Goal: Check status: Check status

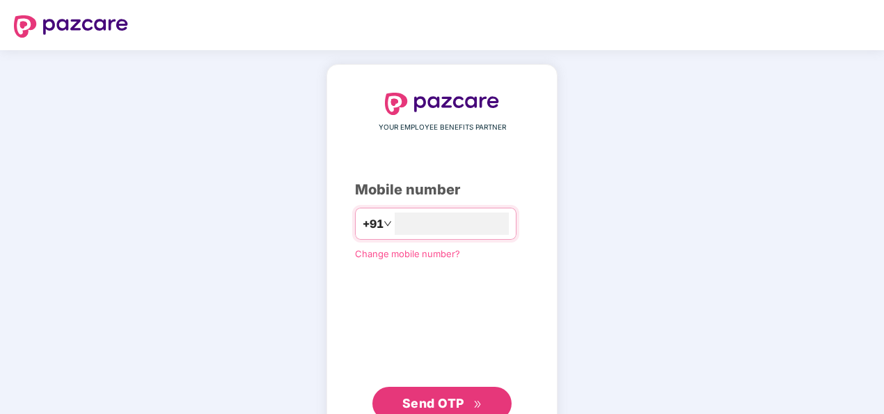
scroll to position [46, 0]
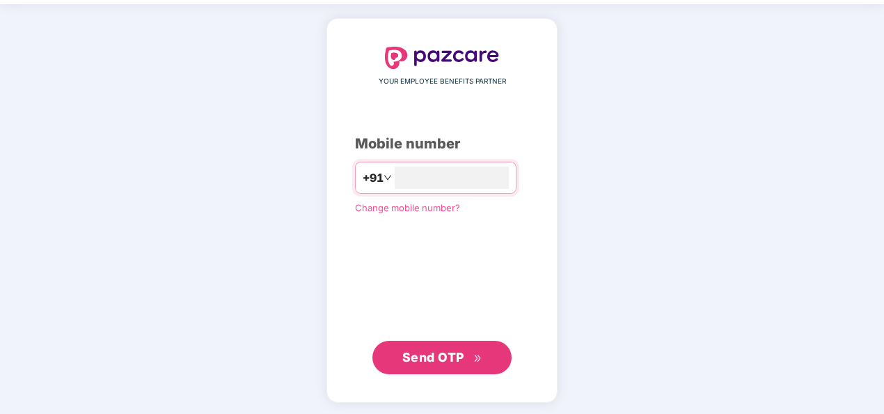
type input "**********"
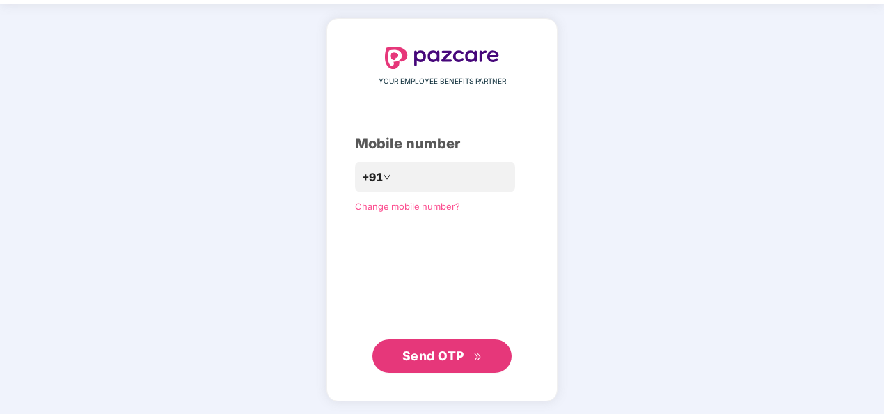
click at [457, 135] on div "Mobile number" at bounding box center [442, 144] width 174 height 22
click at [467, 362] on span "Send OTP" at bounding box center [442, 355] width 80 height 19
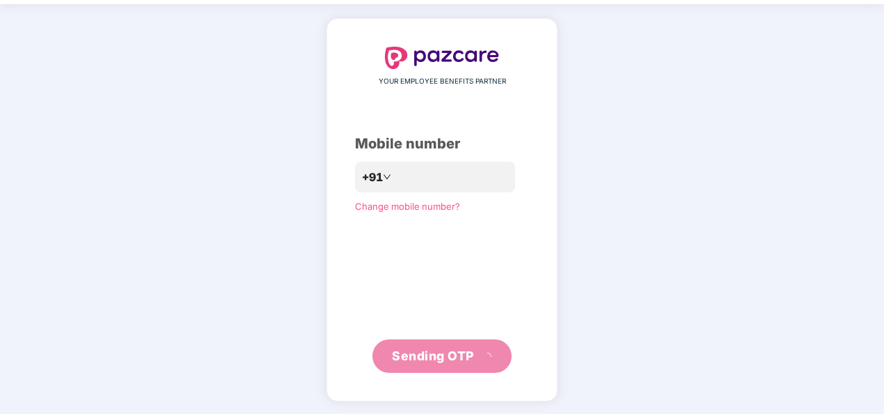
scroll to position [40, 0]
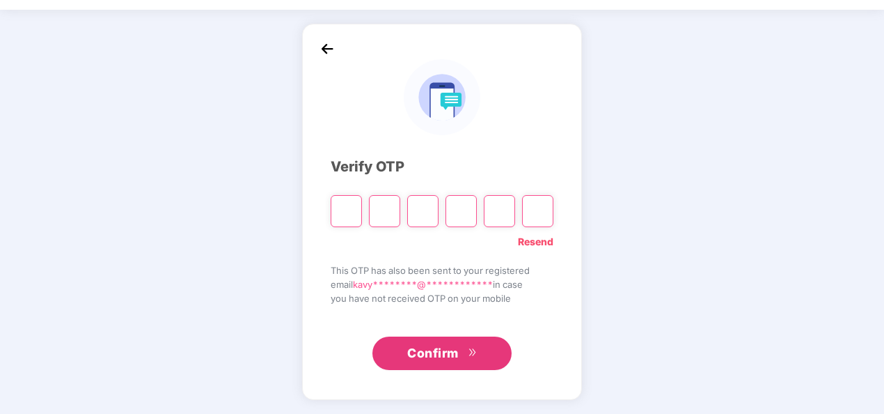
type input "*"
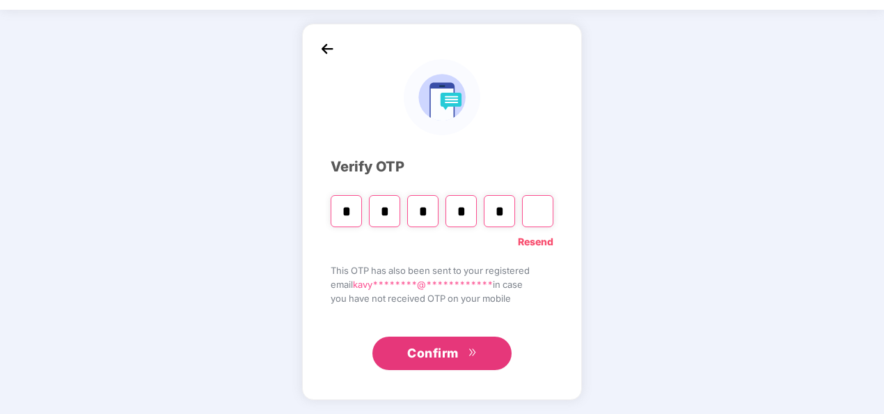
type input "*"
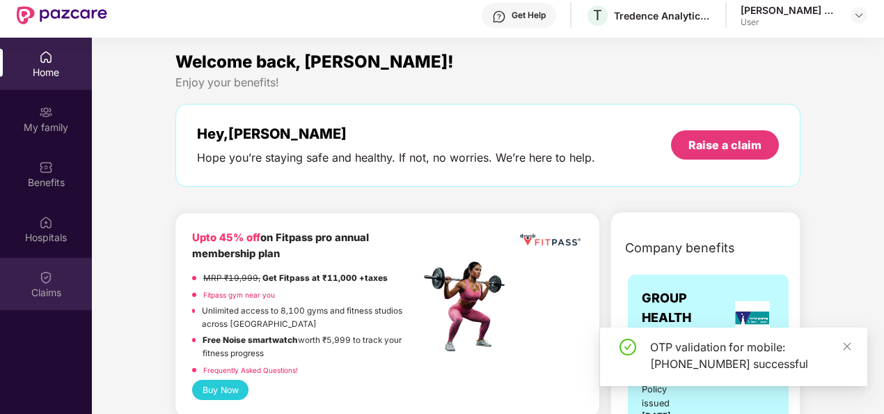
click at [43, 290] on div "Claims" at bounding box center [46, 292] width 92 height 14
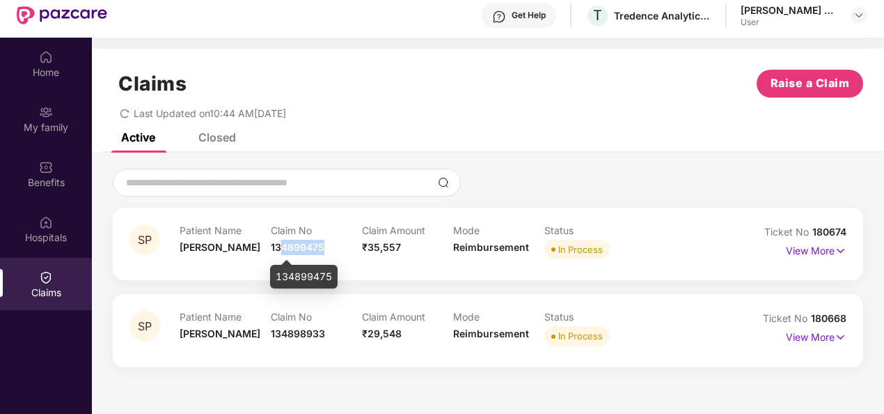
drag, startPoint x: 331, startPoint y: 244, endPoint x: 279, endPoint y: 244, distance: 52.9
click at [279, 244] on div "Claim No 134899475" at bounding box center [316, 243] width 91 height 38
drag, startPoint x: 306, startPoint y: 256, endPoint x: 320, endPoint y: 251, distance: 14.8
click at [306, 256] on div "Claim No 134899475" at bounding box center [316, 243] width 91 height 38
click at [323, 249] on span "134899475" at bounding box center [298, 247] width 54 height 12
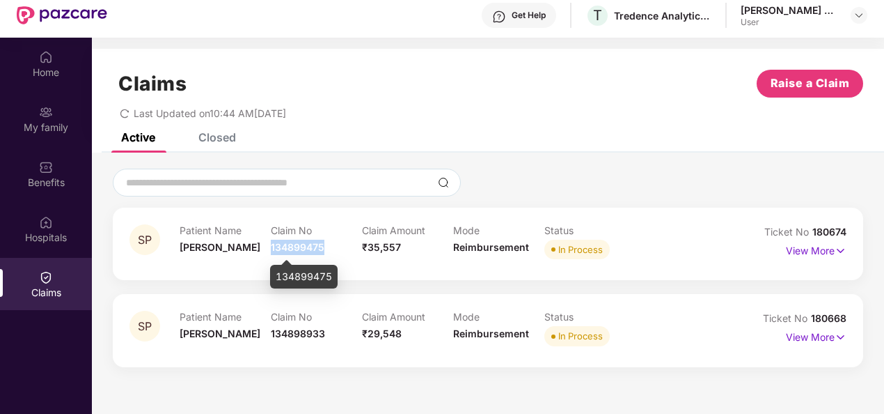
drag, startPoint x: 325, startPoint y: 246, endPoint x: 272, endPoint y: 244, distance: 53.6
click at [272, 244] on div "Claim No 134899475" at bounding box center [316, 243] width 91 height 38
copy span "134899475"
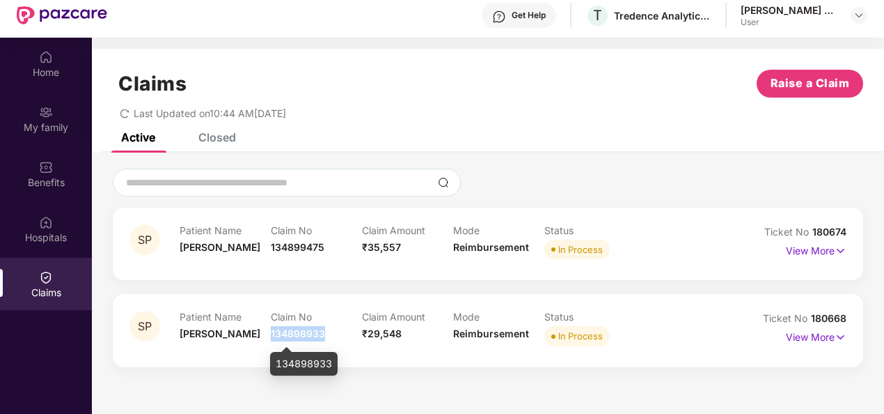
drag, startPoint x: 324, startPoint y: 336, endPoint x: 272, endPoint y: 329, distance: 52.8
click at [272, 329] on span "134898933" at bounding box center [298, 333] width 54 height 12
copy span "134898933"
click at [810, 334] on p "View More" at bounding box center [816, 335] width 61 height 19
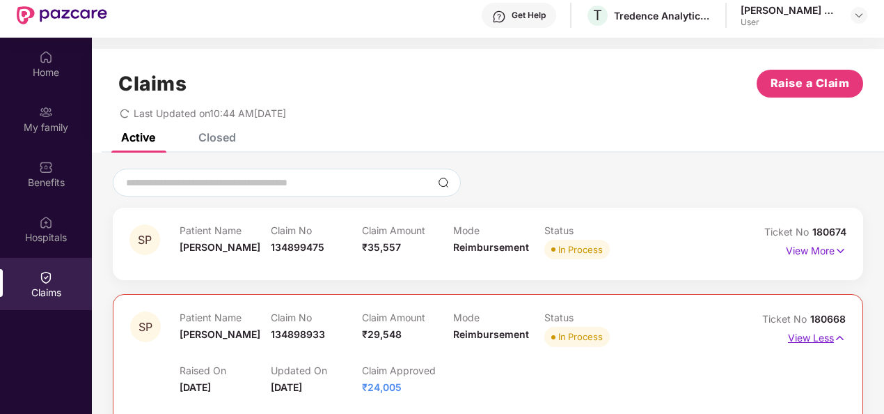
click at [813, 341] on p "View Less" at bounding box center [817, 336] width 58 height 19
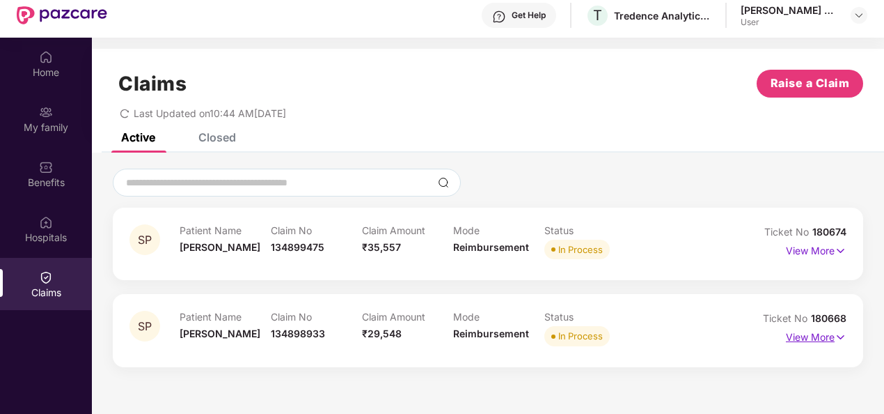
click at [813, 341] on p "View More" at bounding box center [816, 335] width 61 height 19
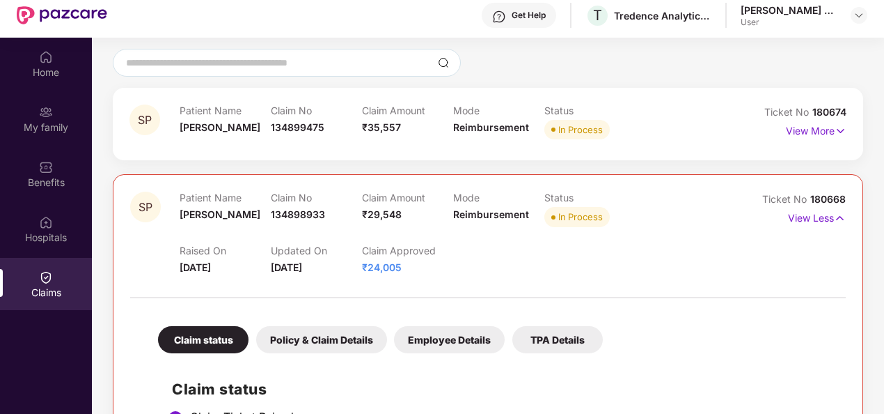
scroll to position [70, 0]
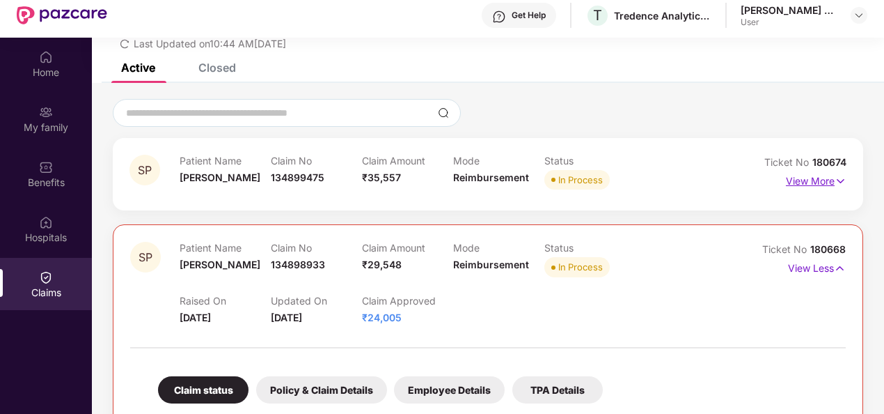
click at [836, 180] on img at bounding box center [841, 180] width 12 height 15
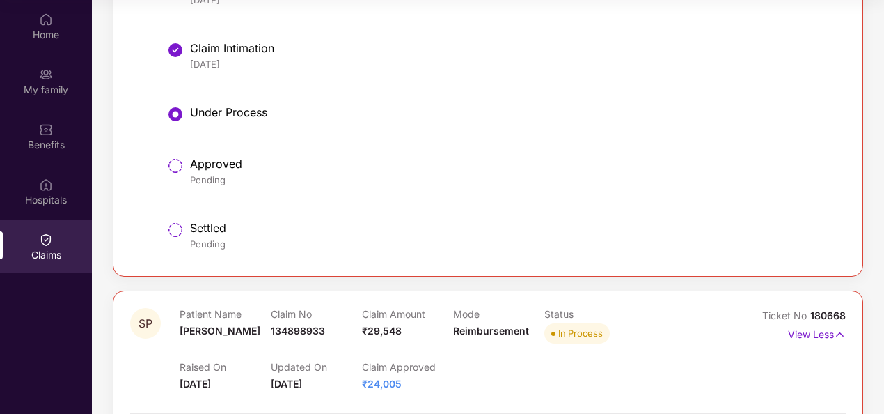
scroll to position [561, 0]
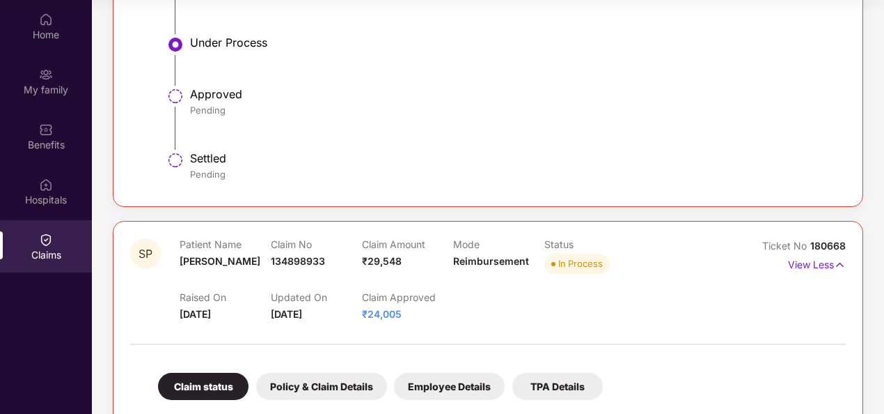
click at [359, 385] on div "Policy & Claim Details" at bounding box center [321, 386] width 131 height 27
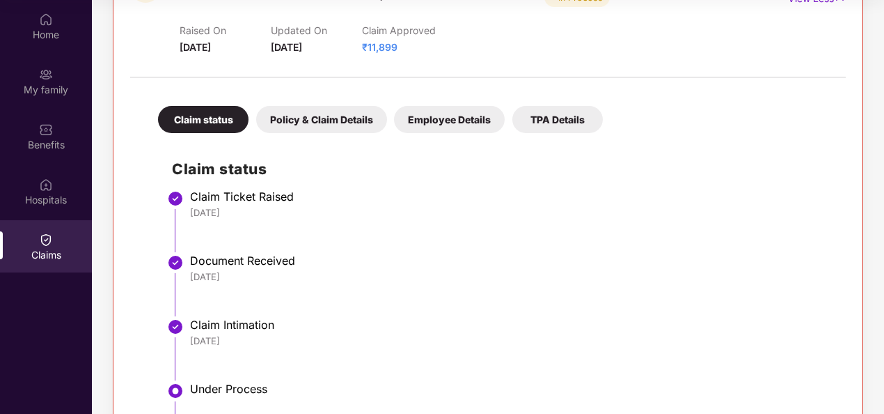
scroll to position [150, 0]
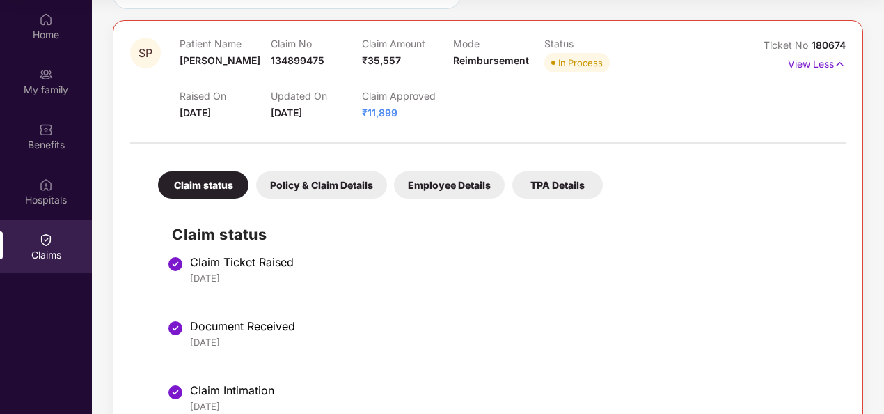
click at [366, 184] on div "Policy & Claim Details" at bounding box center [321, 184] width 131 height 27
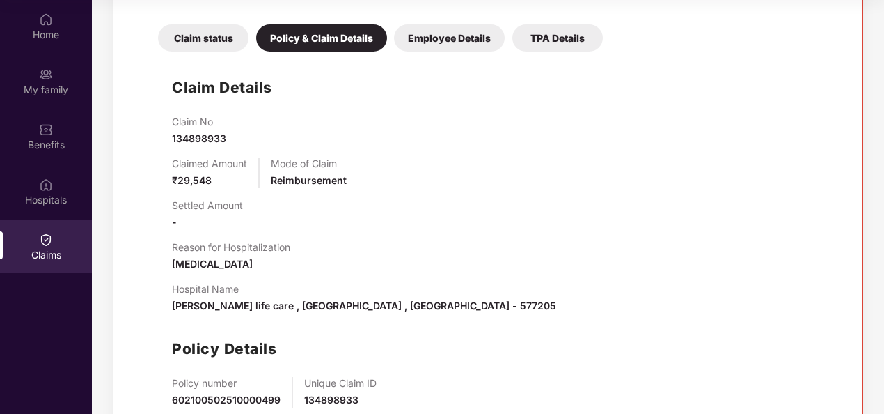
scroll to position [991, 0]
